Goal: Task Accomplishment & Management: Use online tool/utility

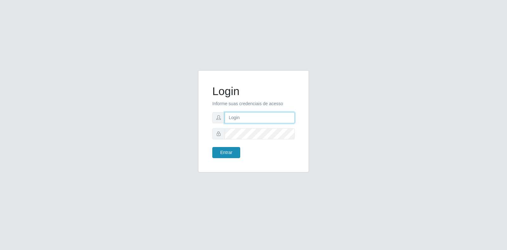
type input "[EMAIL_ADDRESS][DOMAIN_NAME]"
click at [227, 154] on button "Entrar" at bounding box center [226, 152] width 28 height 11
drag, startPoint x: 245, startPoint y: 119, endPoint x: 246, endPoint y: 124, distance: 5.5
click at [245, 118] on input "[EMAIL_ADDRESS][DOMAIN_NAME]" at bounding box center [260, 117] width 70 height 11
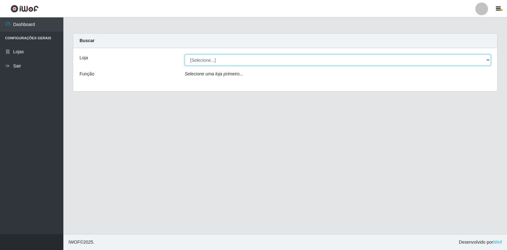
click at [199, 61] on select "[Selecione...] Atacado Vem - Loja 30 Laranjeiras Velha" at bounding box center [338, 60] width 306 height 11
select select "495"
click at [185, 55] on select "[Selecione...] Atacado Vem - Loja 30 Laranjeiras Velha" at bounding box center [338, 60] width 306 height 11
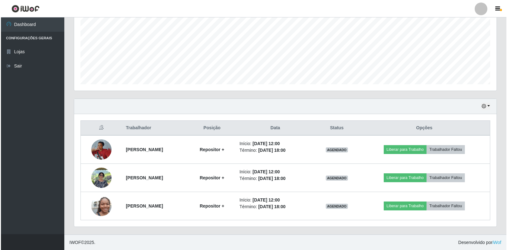
scroll to position [143, 0]
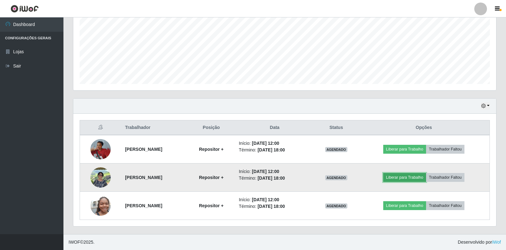
click at [419, 179] on button "Liberar para Trabalho" at bounding box center [404, 177] width 43 height 9
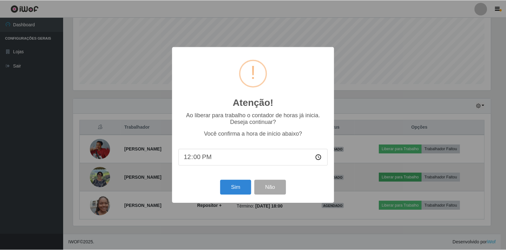
scroll to position [132, 419]
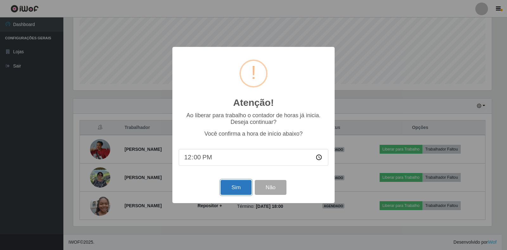
click at [238, 188] on button "Sim" at bounding box center [236, 187] width 31 height 15
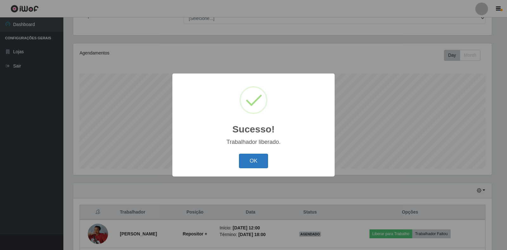
click at [256, 162] on button "OK" at bounding box center [253, 161] width 29 height 15
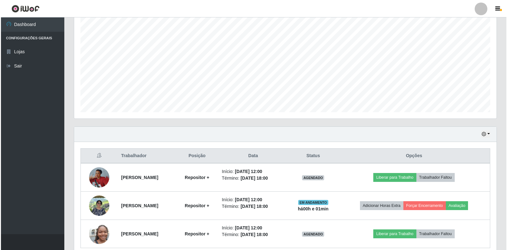
scroll to position [143, 0]
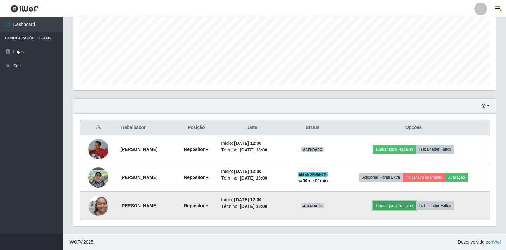
click at [409, 209] on button "Liberar para Trabalho" at bounding box center [394, 205] width 43 height 9
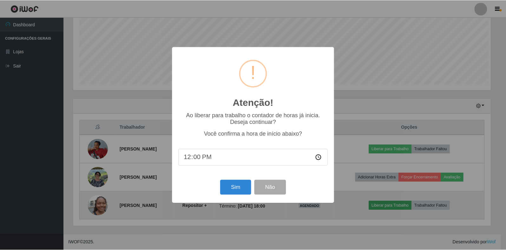
scroll to position [132, 419]
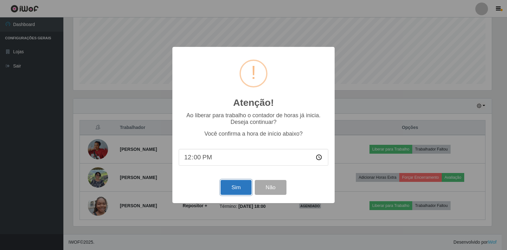
click at [245, 187] on button "Sim" at bounding box center [236, 187] width 31 height 15
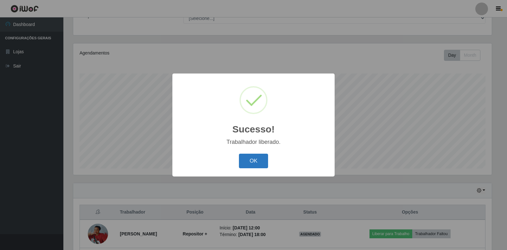
click at [254, 164] on button "OK" at bounding box center [253, 161] width 29 height 15
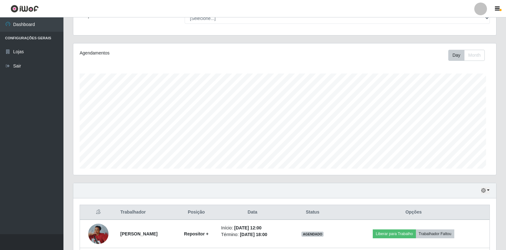
scroll to position [132, 423]
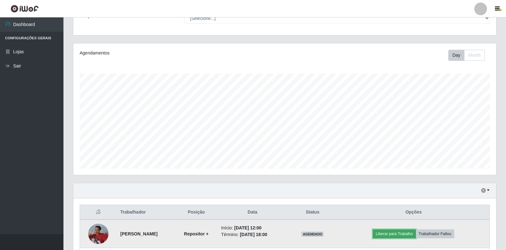
click at [387, 235] on button "Liberar para Trabalho" at bounding box center [394, 234] width 43 height 9
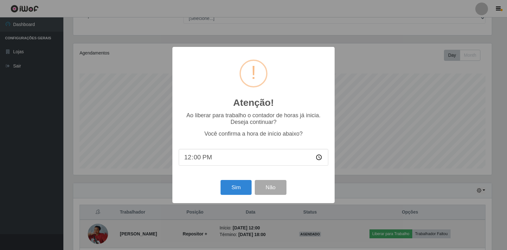
click at [398, 235] on div "Atenção! × Ao liberar para trabalho o contador de horas já inicia. Deseja conti…" at bounding box center [253, 125] width 507 height 250
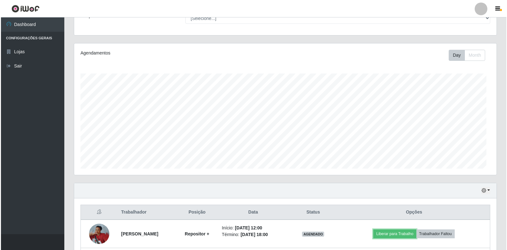
scroll to position [132, 423]
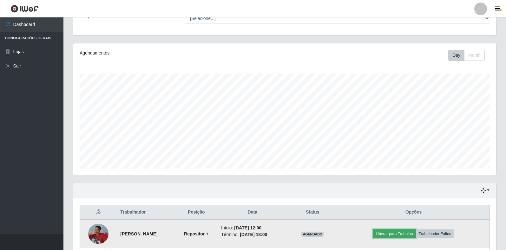
click at [405, 238] on button "Liberar para Trabalho" at bounding box center [394, 234] width 43 height 9
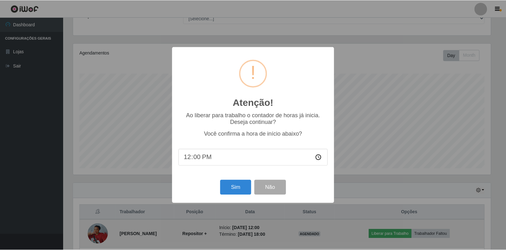
scroll to position [132, 419]
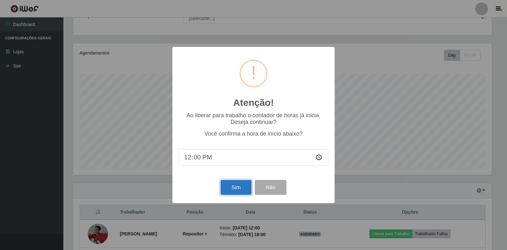
click at [242, 183] on button "Sim" at bounding box center [236, 187] width 31 height 15
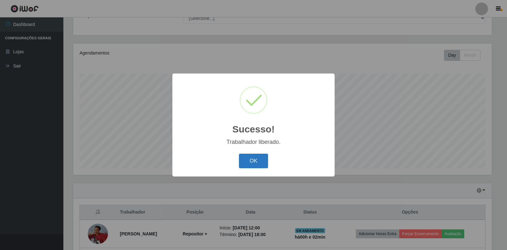
click at [250, 168] on button "OK" at bounding box center [253, 161] width 29 height 15
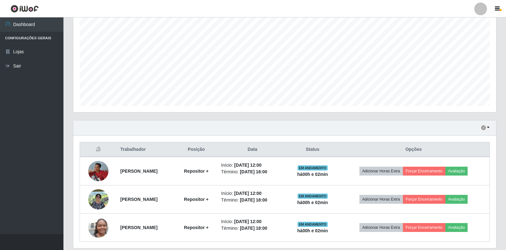
scroll to position [121, 0]
